Goal: Information Seeking & Learning: Learn about a topic

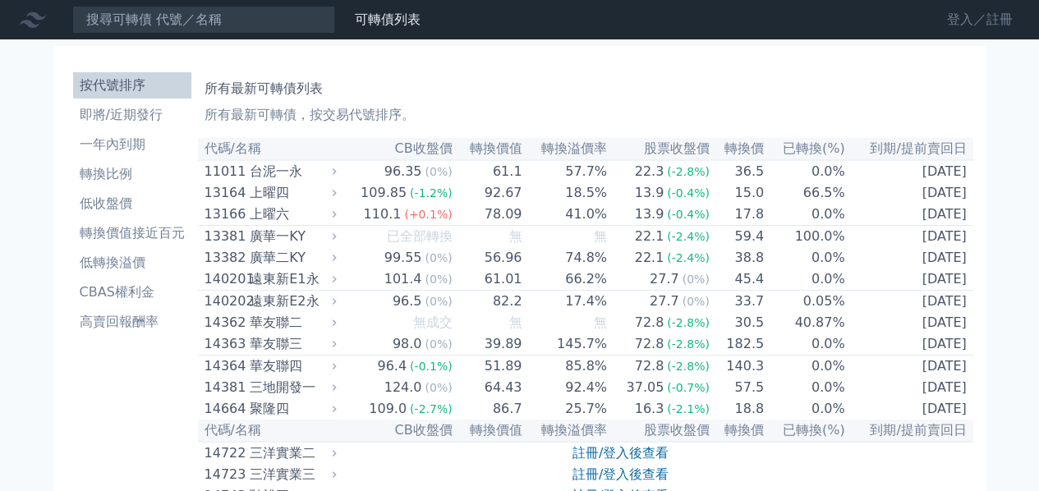
click at [948, 15] on link "登入／註冊" at bounding box center [980, 20] width 92 height 26
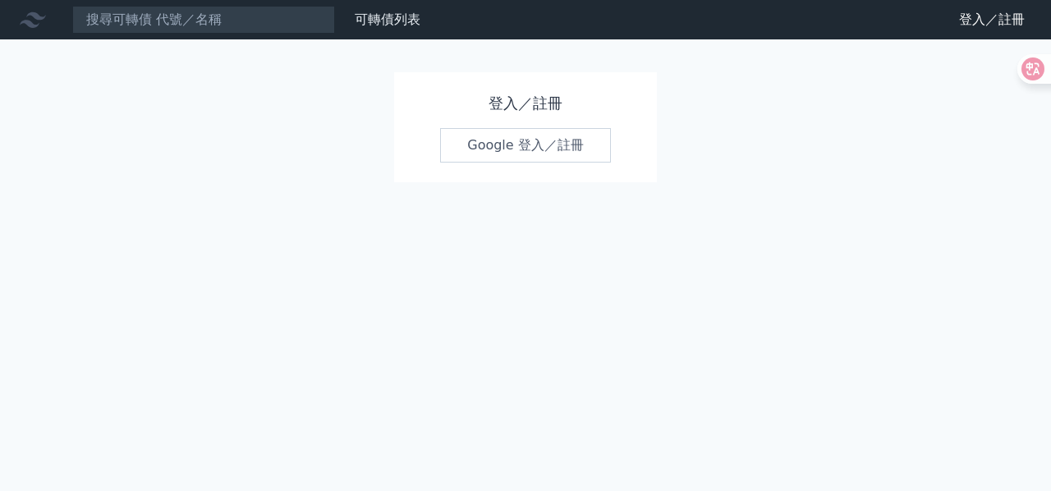
click at [522, 142] on link "Google 登入／註冊" at bounding box center [525, 145] width 171 height 34
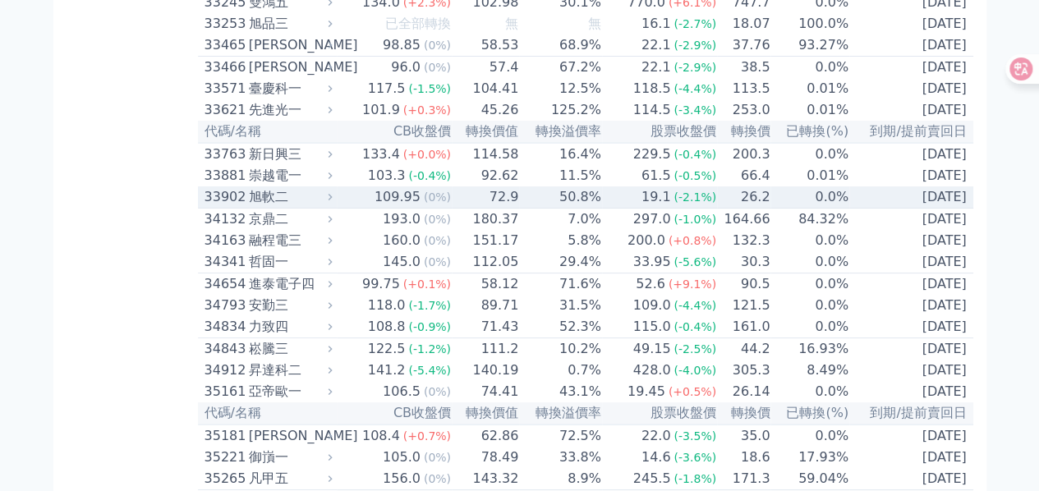
scroll to position [3011, 0]
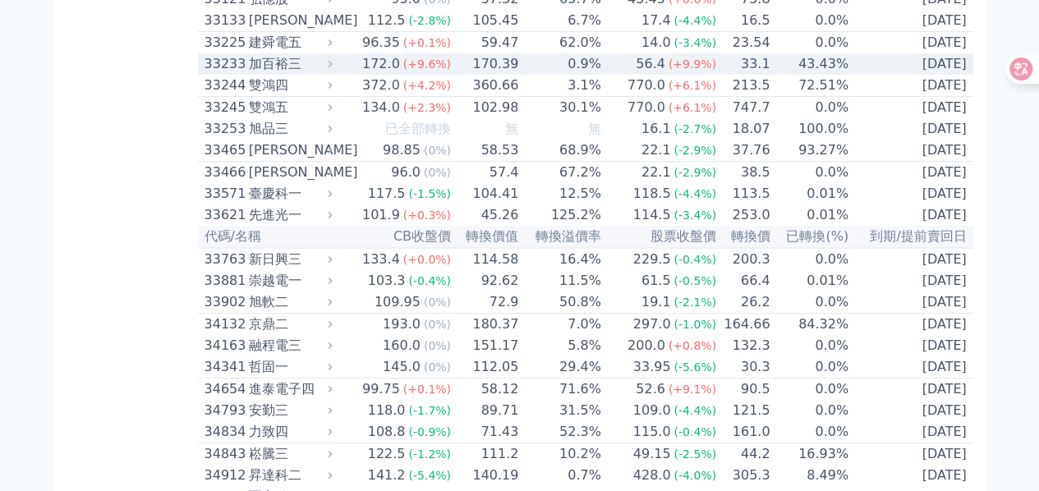
click at [292, 74] on div "加百裕三" at bounding box center [289, 64] width 80 height 20
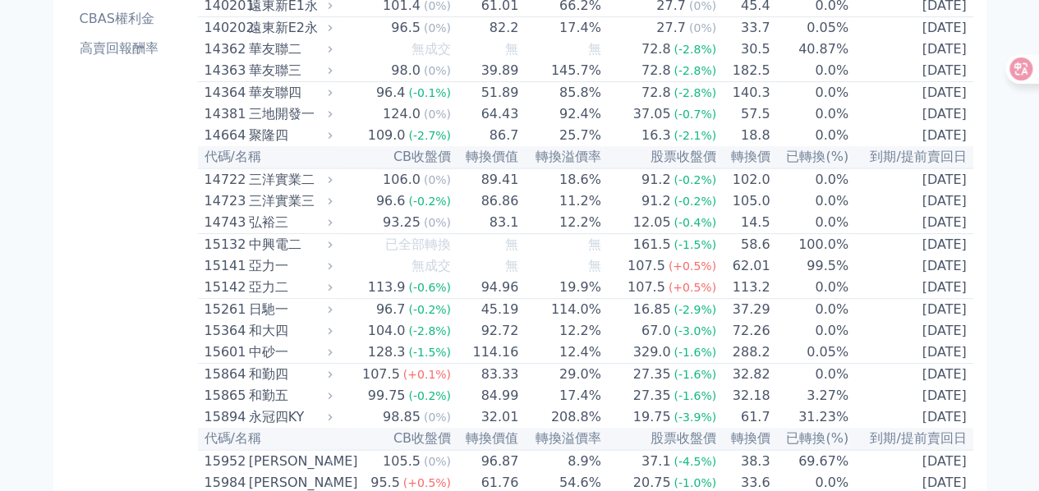
scroll to position [0, 0]
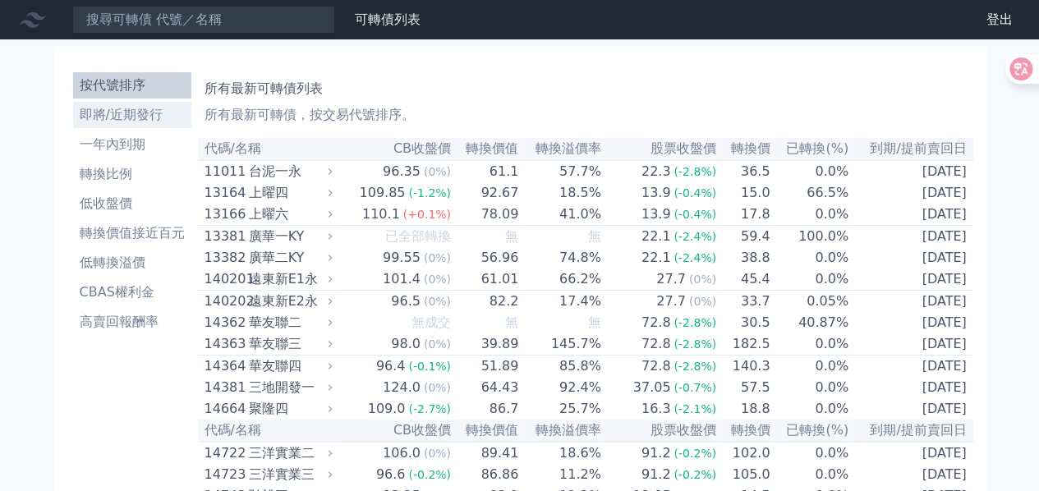
click at [148, 124] on li "即將/近期發行" at bounding box center [132, 115] width 118 height 20
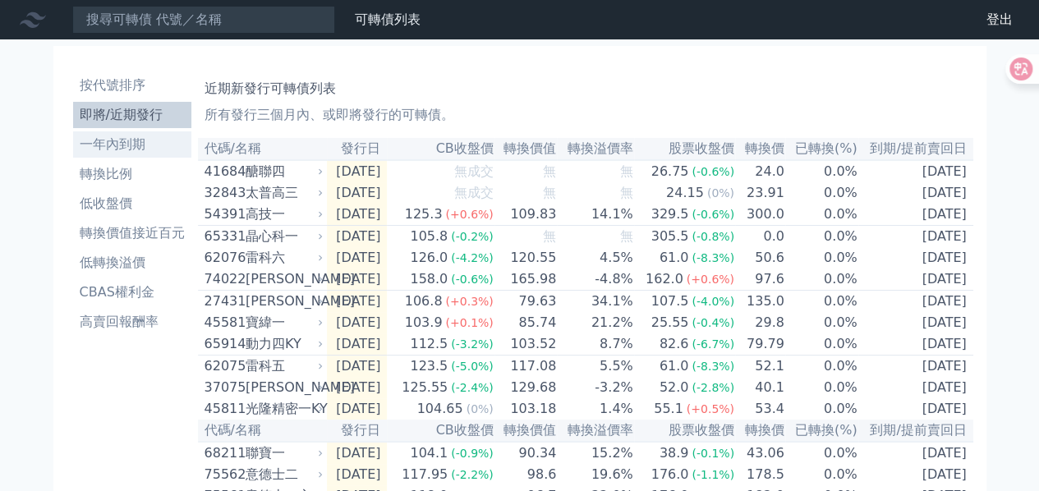
click at [97, 145] on li "一年內到期" at bounding box center [132, 145] width 118 height 20
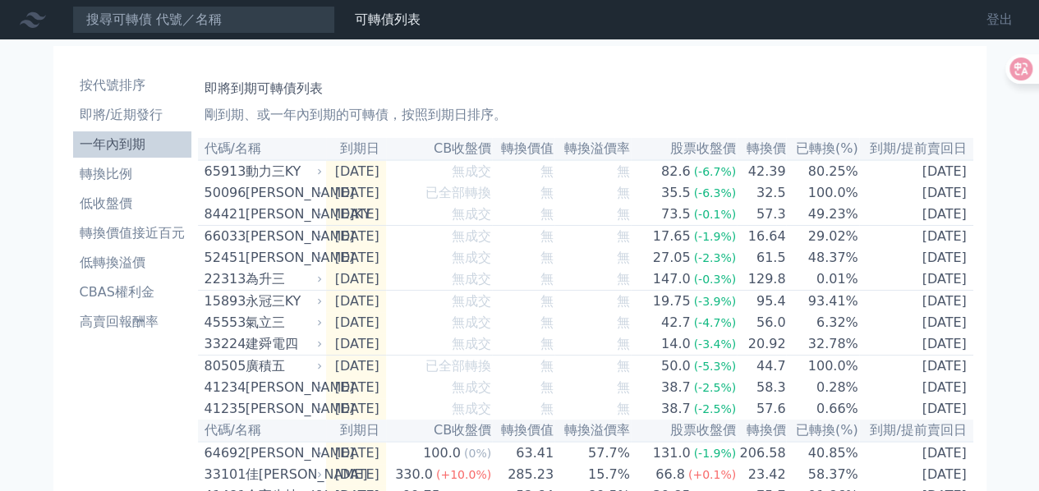
click at [1014, 12] on link "登出" at bounding box center [999, 20] width 53 height 26
